Goal: Task Accomplishment & Management: Complete application form

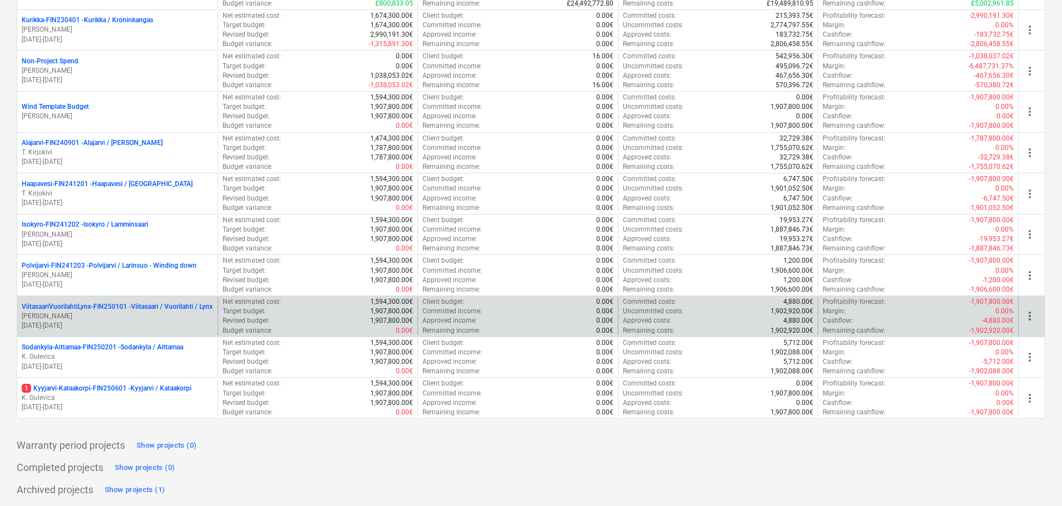
scroll to position [213, 0]
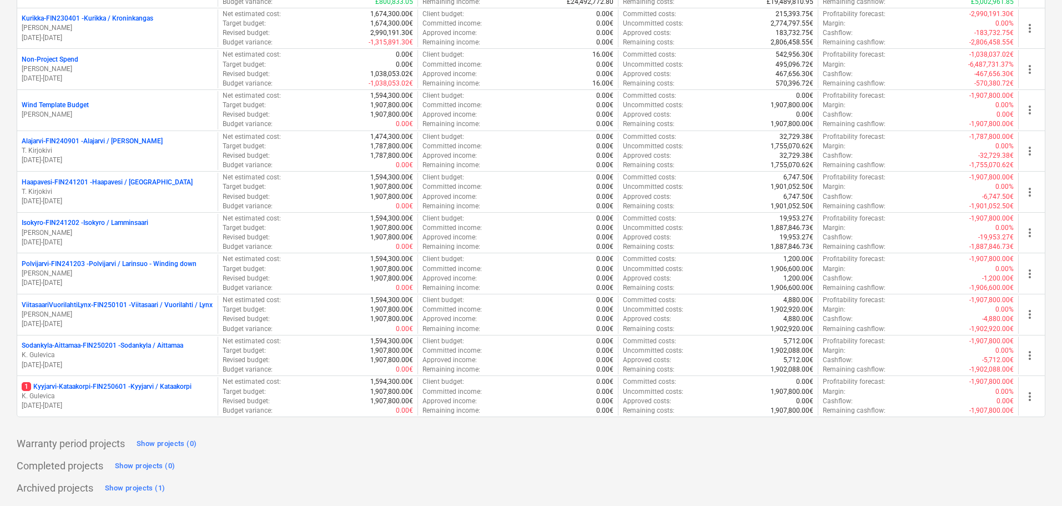
drag, startPoint x: 124, startPoint y: 395, endPoint x: 143, endPoint y: 388, distance: 19.5
click at [124, 395] on p "K. Gulevica" at bounding box center [117, 395] width 191 height 9
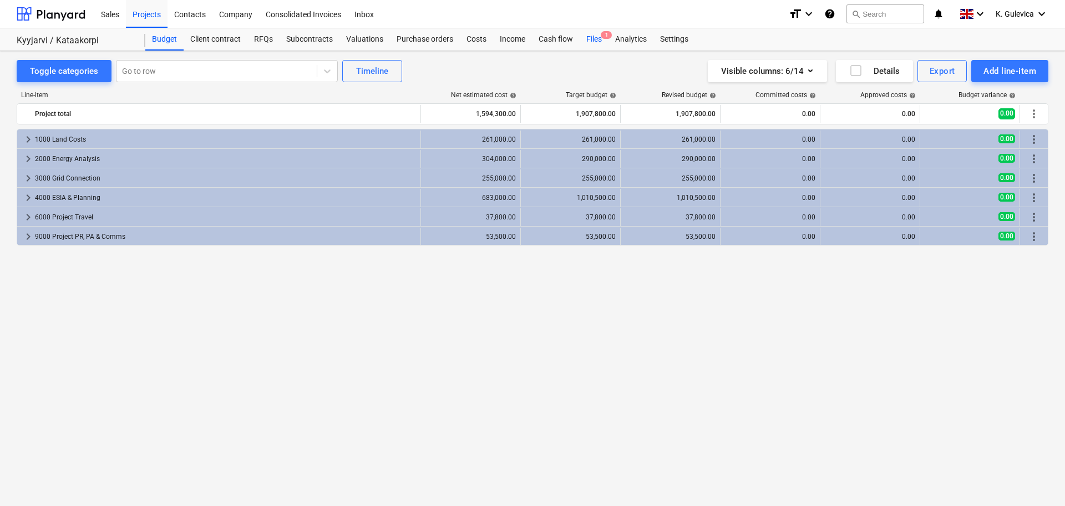
click at [588, 37] on div "Files 1" at bounding box center [594, 39] width 29 height 22
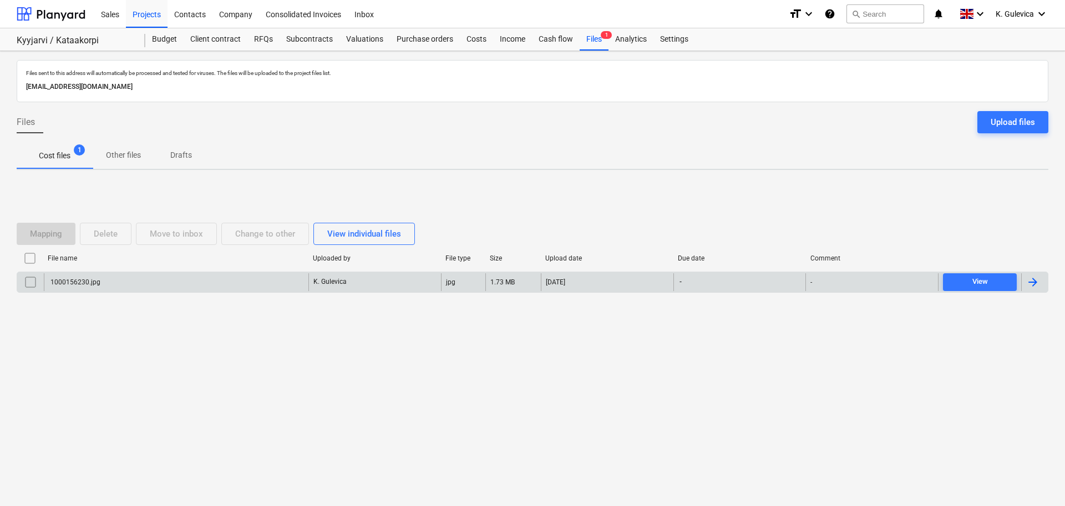
click at [262, 284] on div "1000156230.jpg" at bounding box center [176, 282] width 265 height 18
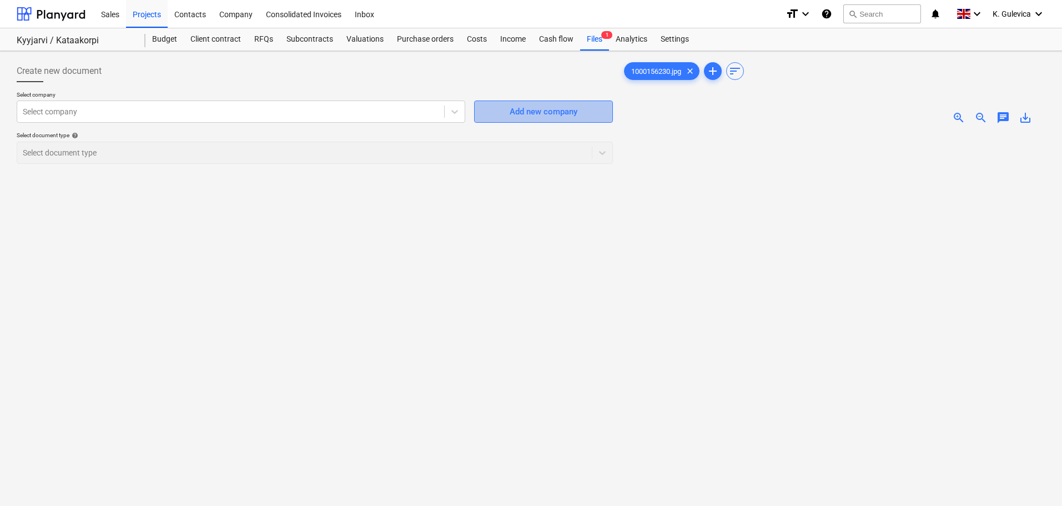
drag, startPoint x: 535, startPoint y: 102, endPoint x: 540, endPoint y: 102, distance: 5.6
click at [540, 102] on button "Add new company" at bounding box center [543, 111] width 139 height 22
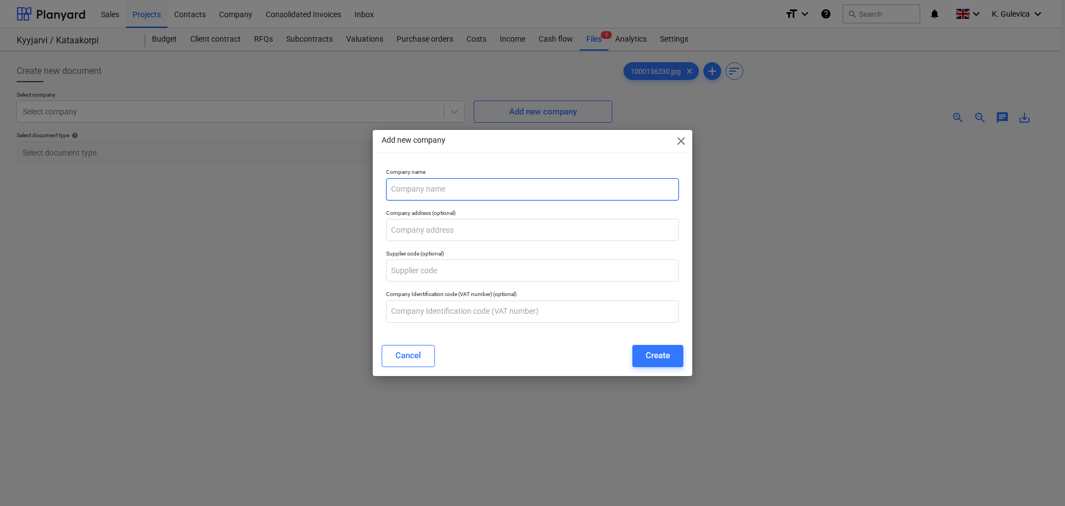
click at [499, 184] on input "text" at bounding box center [532, 189] width 293 height 22
paste input "Kumpulan kyläseura"
drag, startPoint x: 441, startPoint y: 186, endPoint x: 473, endPoint y: 185, distance: 31.6
click at [441, 185] on input "Kumpulan kyläseura" at bounding box center [532, 189] width 293 height 22
click at [431, 187] on input "Kumpulan kylaseura" at bounding box center [532, 189] width 293 height 22
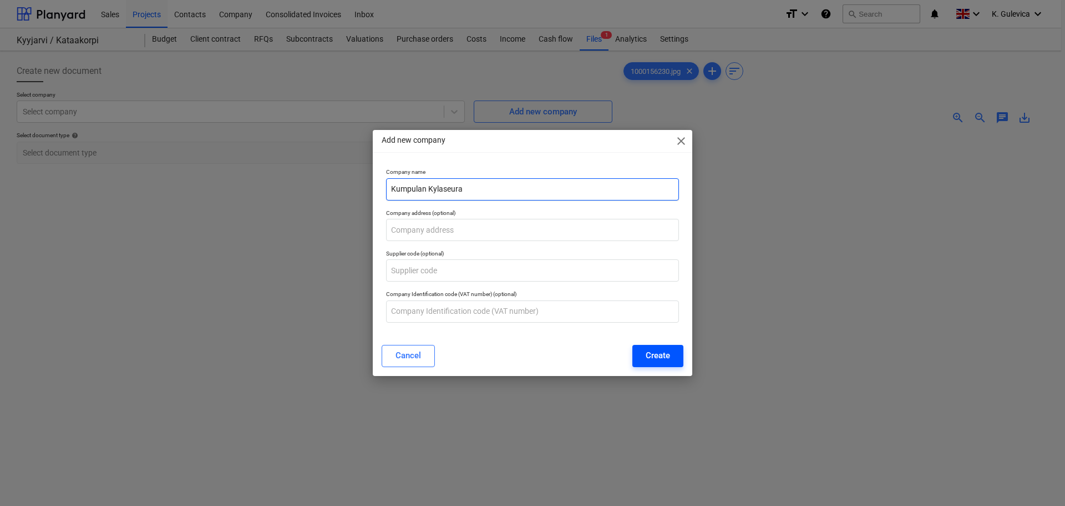
type input "Kumpulan Kylaseura"
click at [661, 357] on div "Create" at bounding box center [658, 355] width 24 height 14
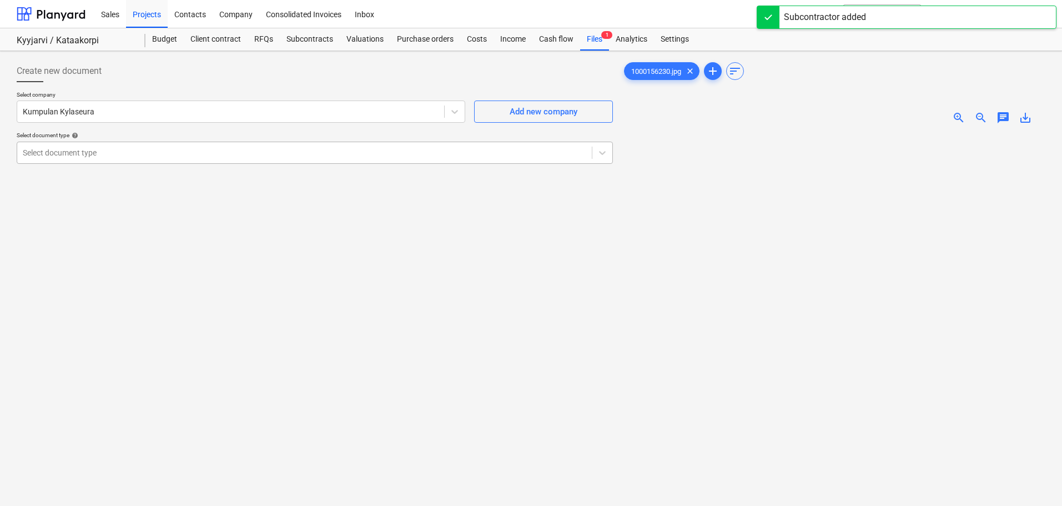
click at [396, 149] on div at bounding box center [304, 152] width 563 height 11
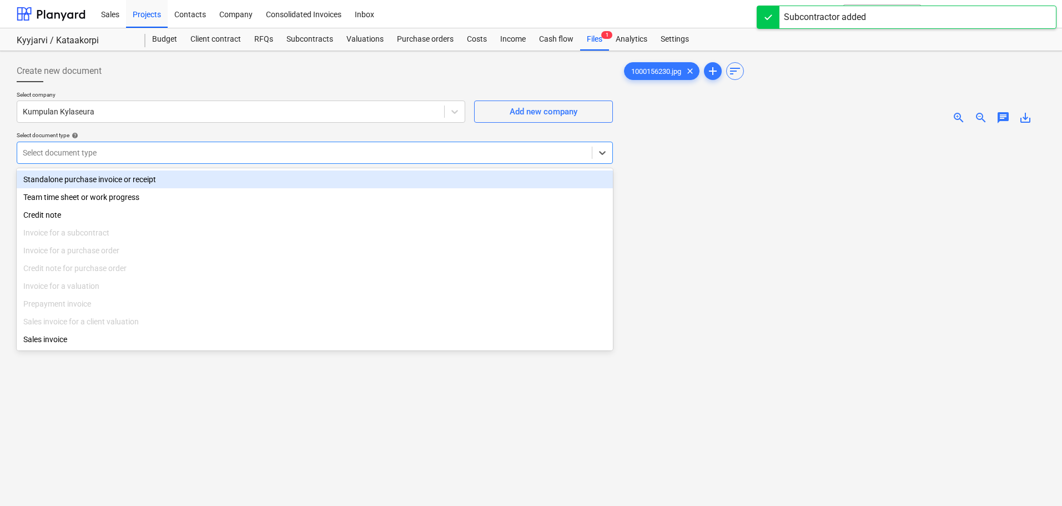
click at [83, 178] on div "Standalone purchase invoice or receipt" at bounding box center [315, 179] width 596 height 18
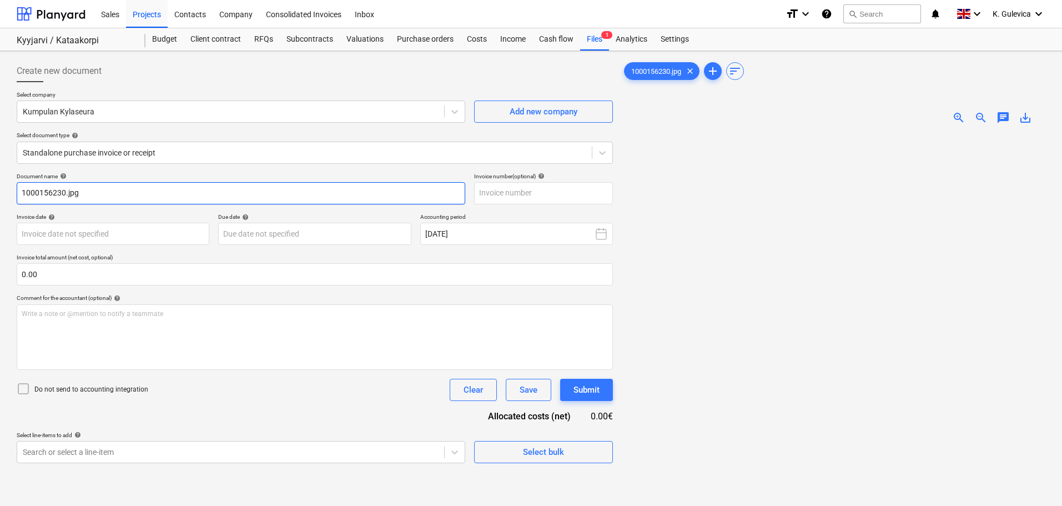
drag, startPoint x: 90, startPoint y: 190, endPoint x: 83, endPoint y: 194, distance: 7.4
click at [5, 190] on div "Create new document Select company Kumpulan Kylaseura Add new company Select do…" at bounding box center [531, 333] width 1062 height 565
paste input "[PERSON_NAME] village society"
type input "[PERSON_NAME] village society"
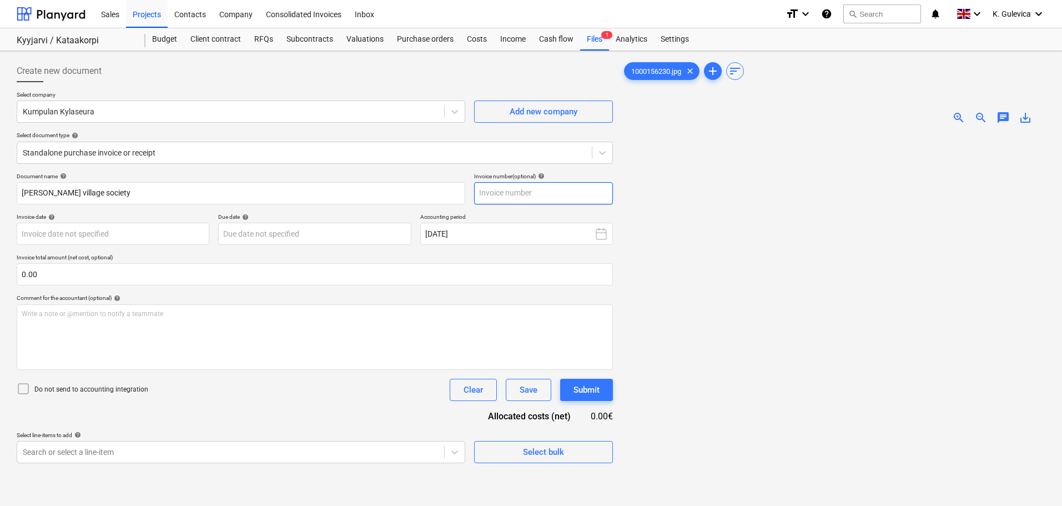
click at [571, 193] on input "text" at bounding box center [543, 193] width 139 height 22
paste input "[PERSON_NAME] village society"
type input "[PERSON_NAME] village society"
click at [129, 236] on body "Sales Projects Contacts Company Consolidated Invoices Inbox format_size keyboar…" at bounding box center [531, 253] width 1062 height 506
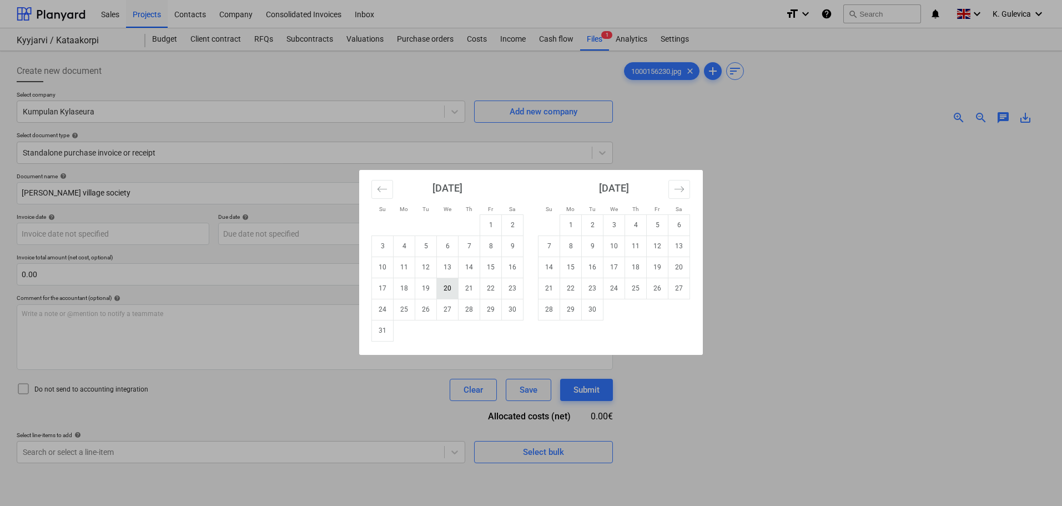
click at [438, 292] on td "20" at bounding box center [448, 287] width 22 height 21
type input "[DATE]"
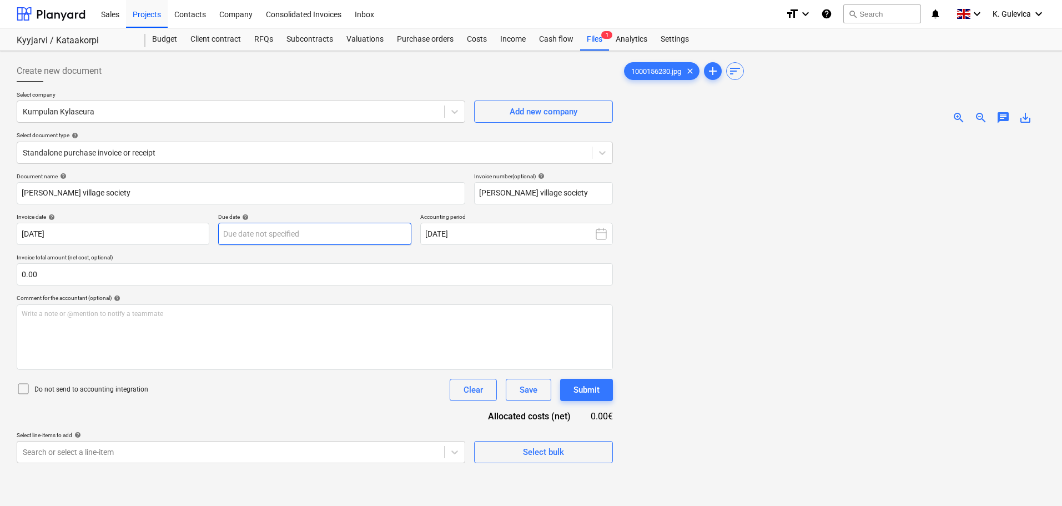
click at [289, 230] on body "Sales Projects Contacts Company Consolidated Invoices Inbox format_size keyboar…" at bounding box center [531, 253] width 1062 height 506
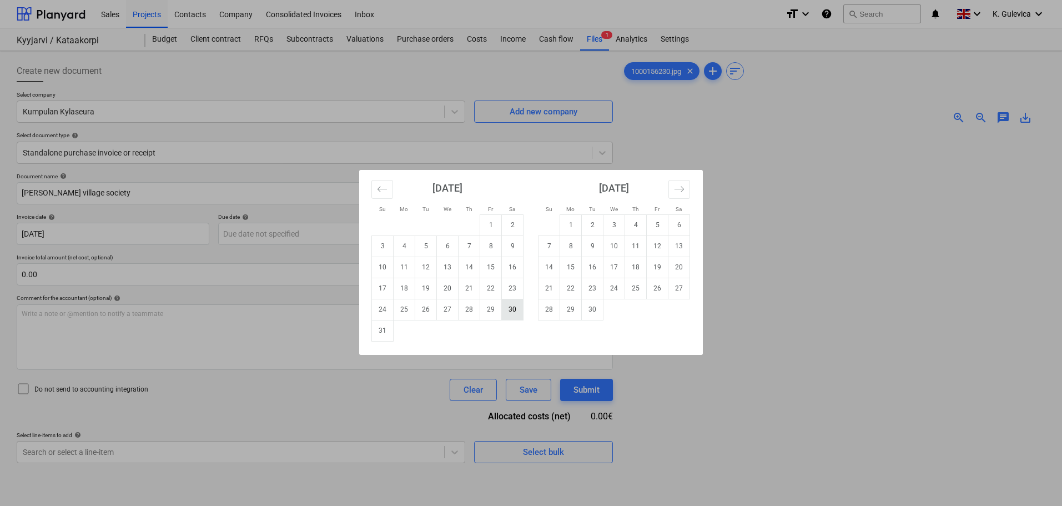
click at [511, 309] on td "30" at bounding box center [513, 309] width 22 height 21
type input "[DATE]"
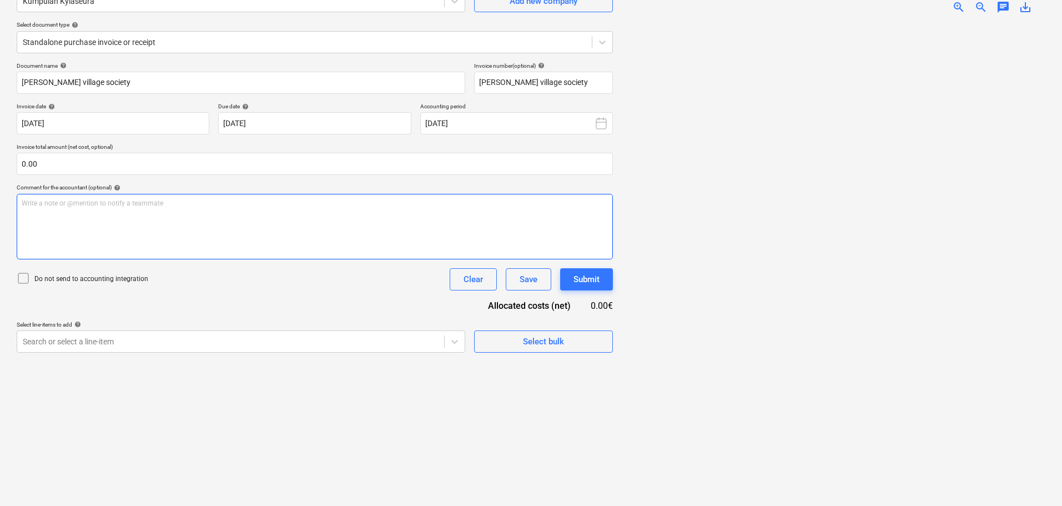
scroll to position [111, 0]
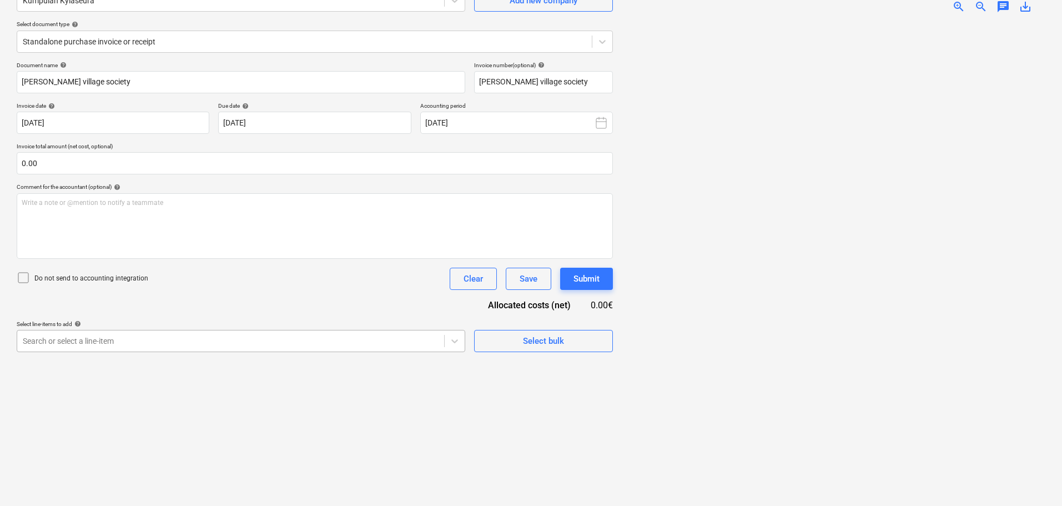
click at [319, 338] on body "Sales Projects Contacts Company Consolidated Invoices Inbox format_size keyboar…" at bounding box center [531, 142] width 1062 height 506
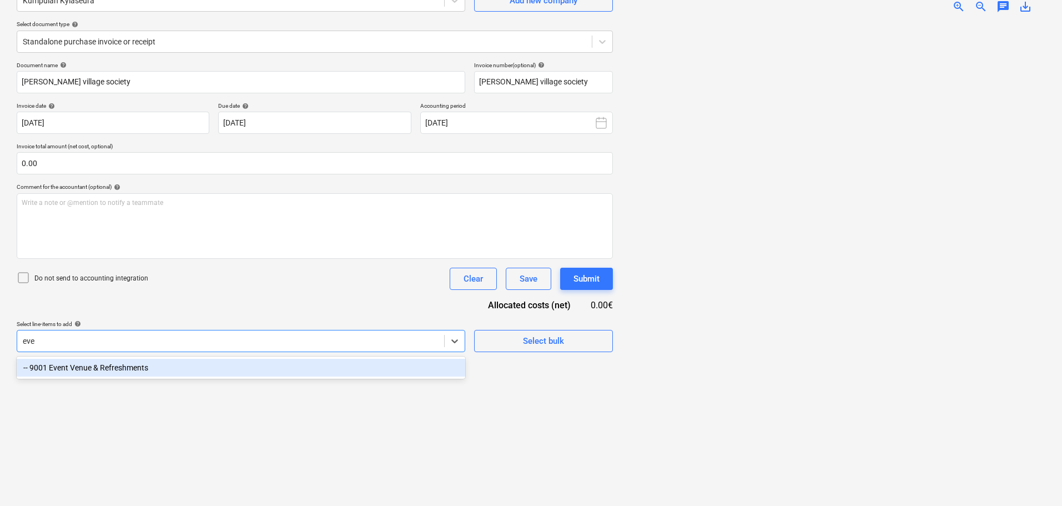
type input "even"
click at [140, 368] on div "-- 9001 Event Venue & Refreshments" at bounding box center [241, 367] width 448 height 18
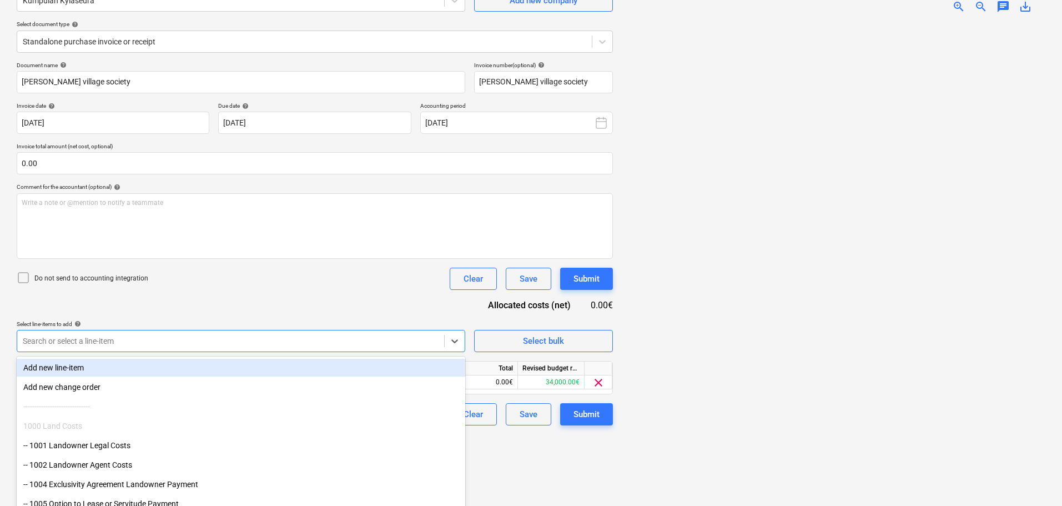
click at [175, 295] on div "Document name help [PERSON_NAME] village society Invoice number (optional) help…" at bounding box center [315, 243] width 596 height 363
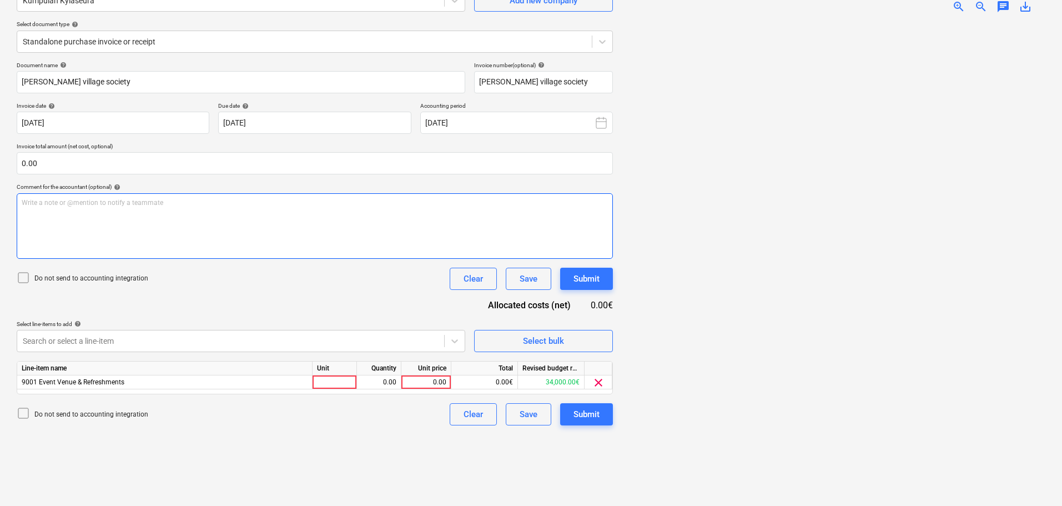
click at [120, 219] on div "Write a note or @mention to notify a teammate [PERSON_NAME]" at bounding box center [315, 225] width 596 height 65
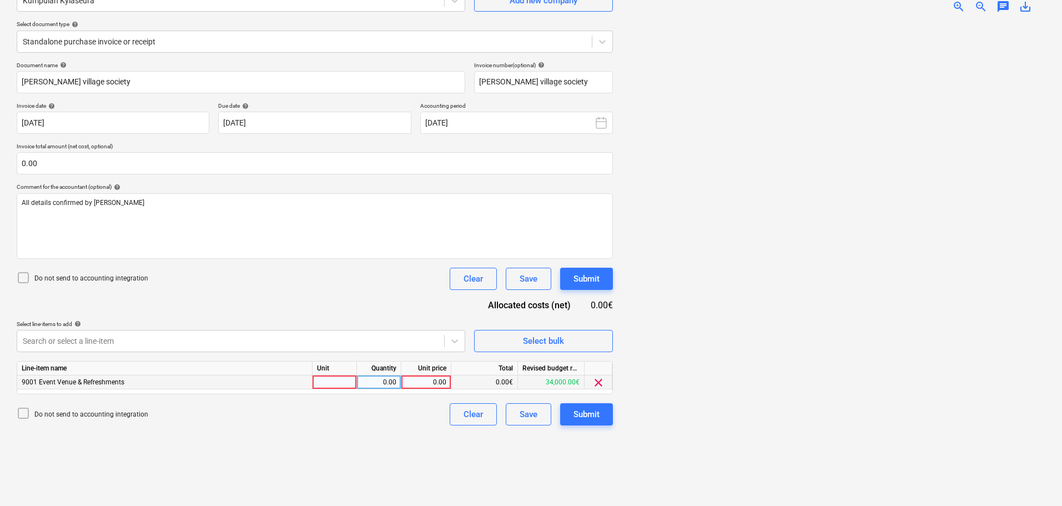
click at [436, 382] on div "0.00" at bounding box center [426, 382] width 41 height 14
type input "50"
click at [600, 419] on button "Submit" at bounding box center [586, 414] width 53 height 22
